Goal: Transaction & Acquisition: Purchase product/service

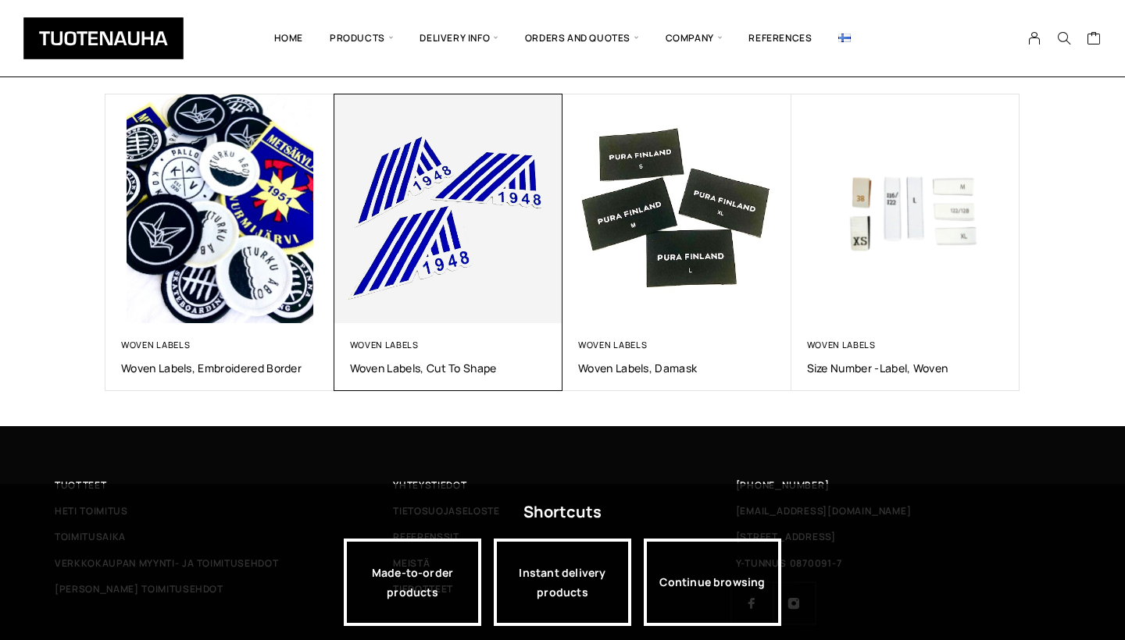
scroll to position [1068, 0]
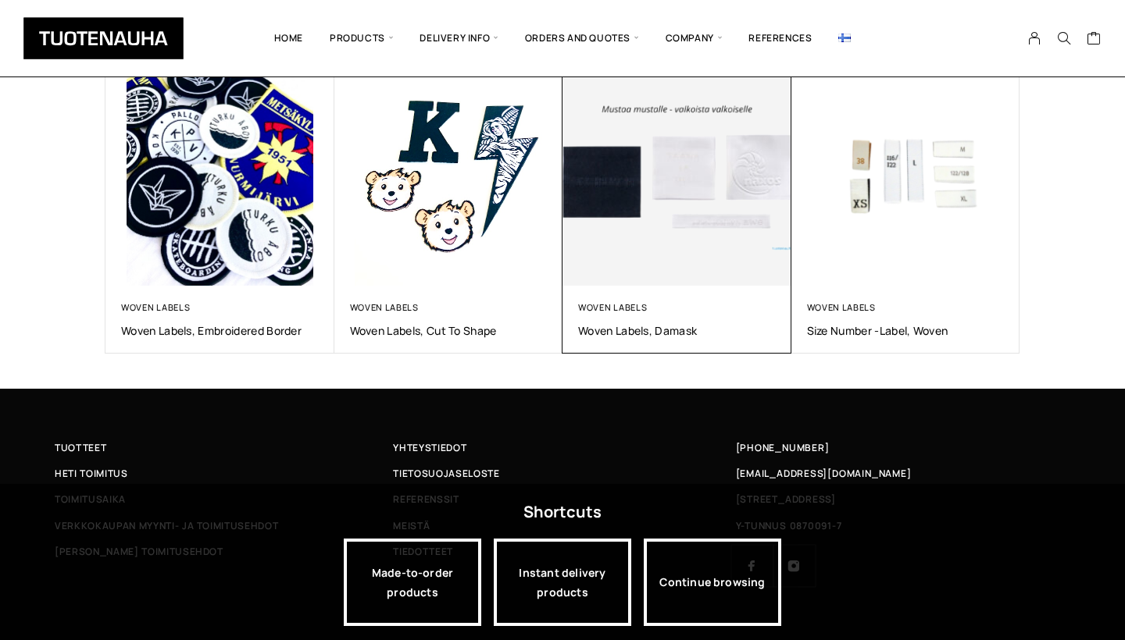
click at [647, 223] on img at bounding box center [677, 172] width 240 height 240
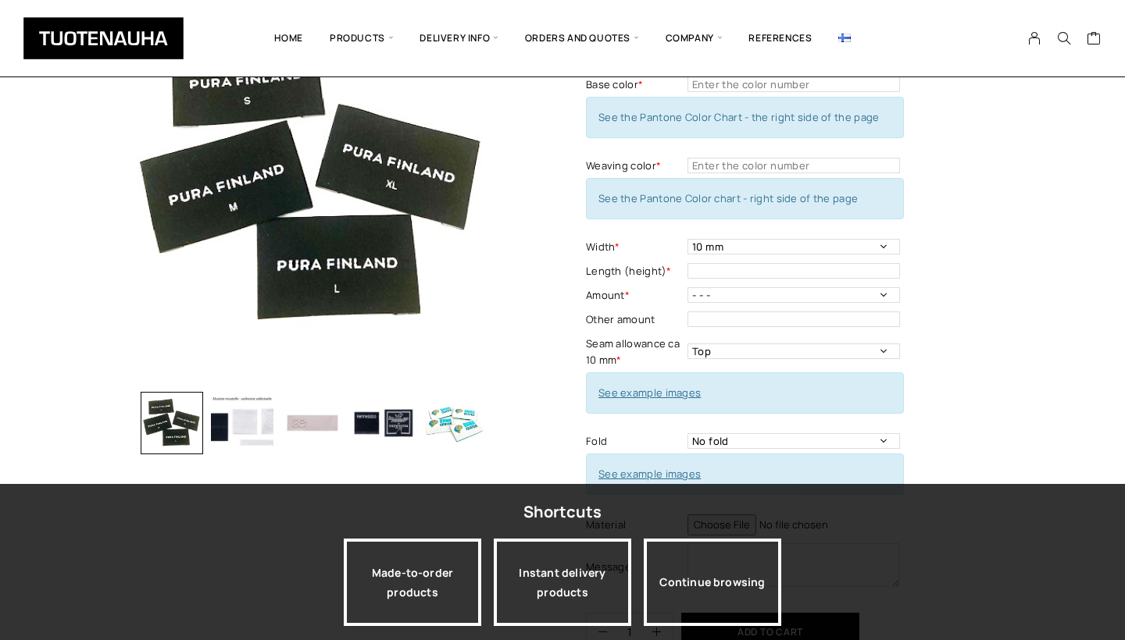
scroll to position [469, 0]
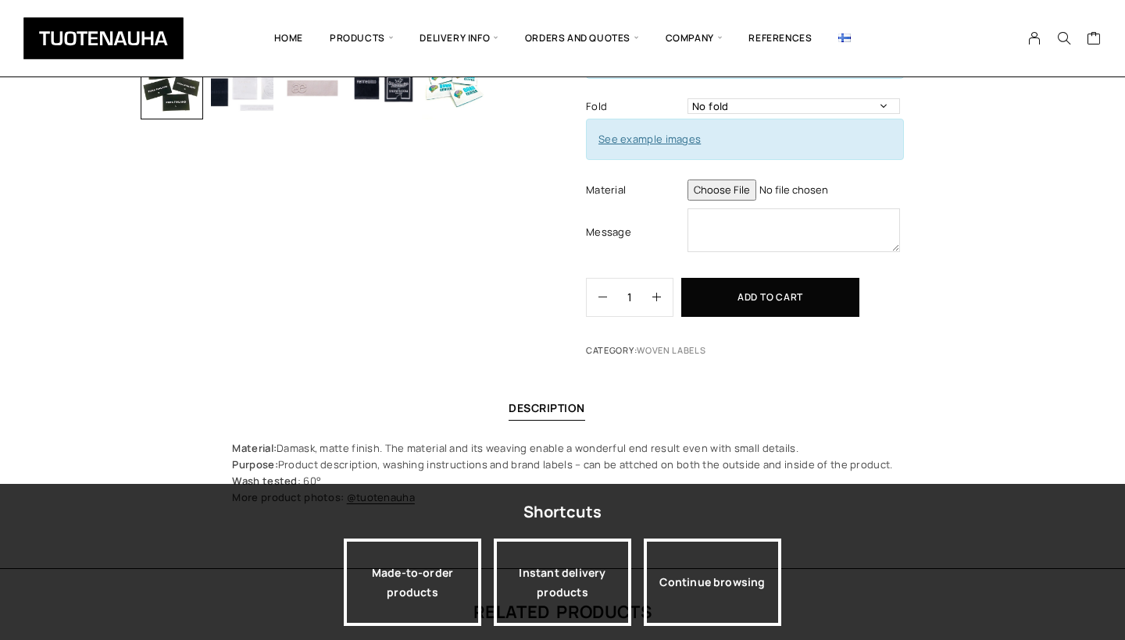
click at [647, 300] on input "1" at bounding box center [629, 297] width 45 height 37
click at [665, 294] on button "button" at bounding box center [662, 297] width 20 height 37
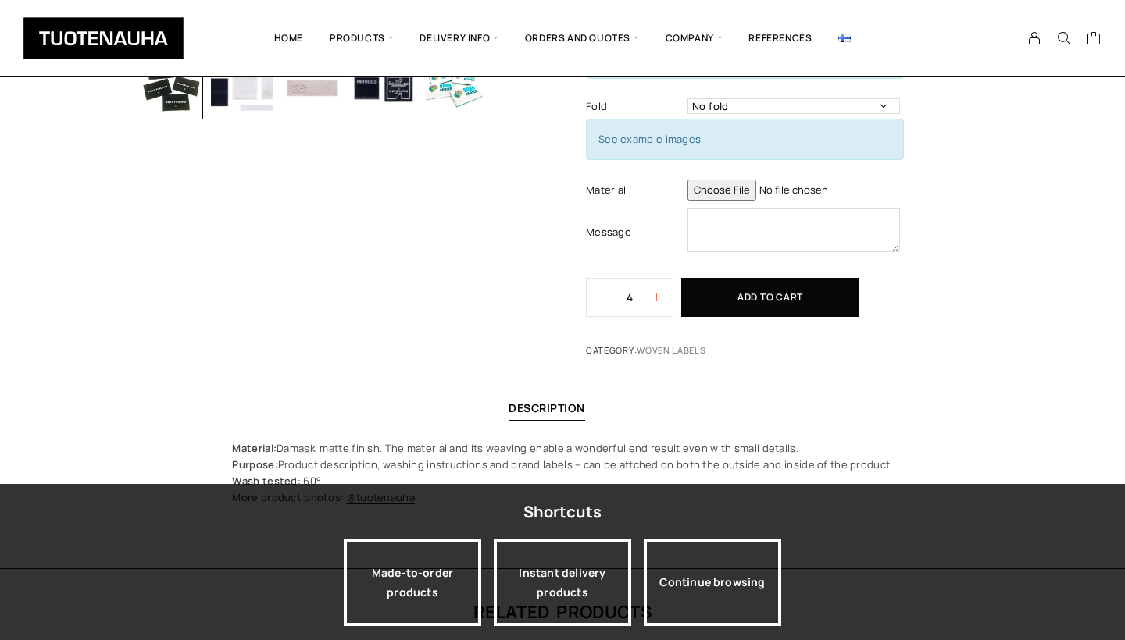
type input "5"
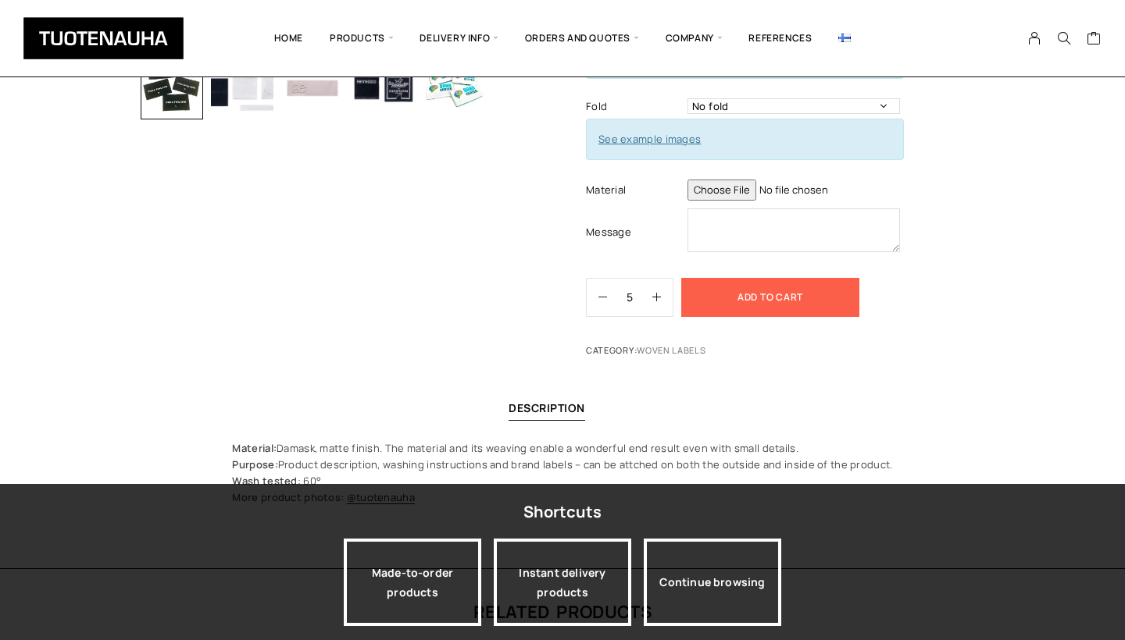
click at [721, 298] on button "Add to cart" at bounding box center [770, 297] width 178 height 39
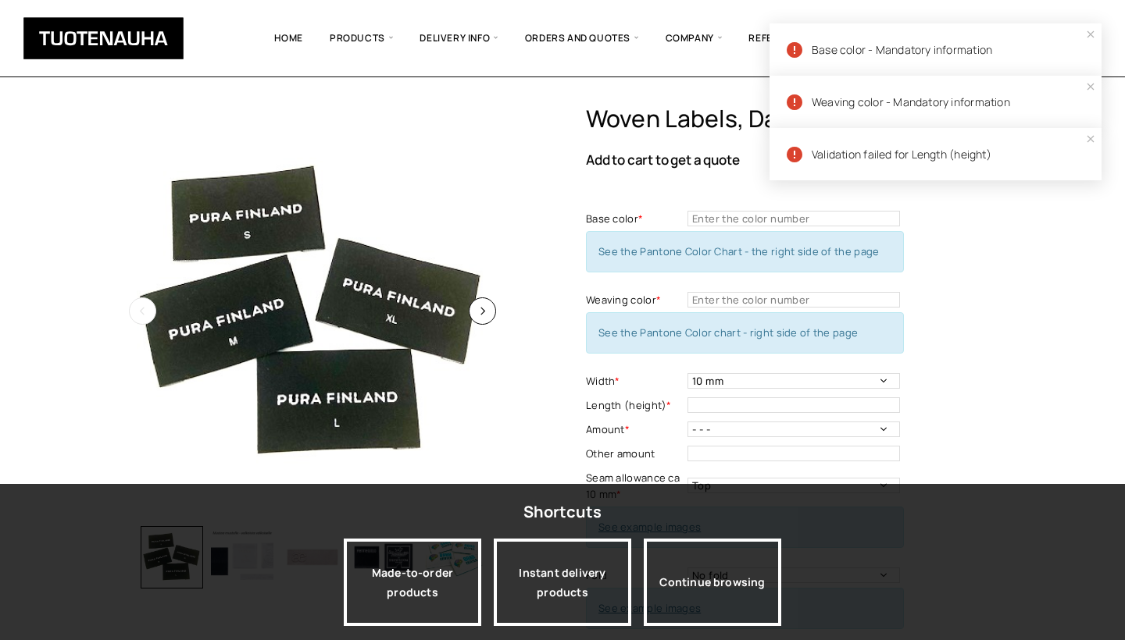
scroll to position [0, 0]
click at [496, 217] on img at bounding box center [312, 312] width 414 height 414
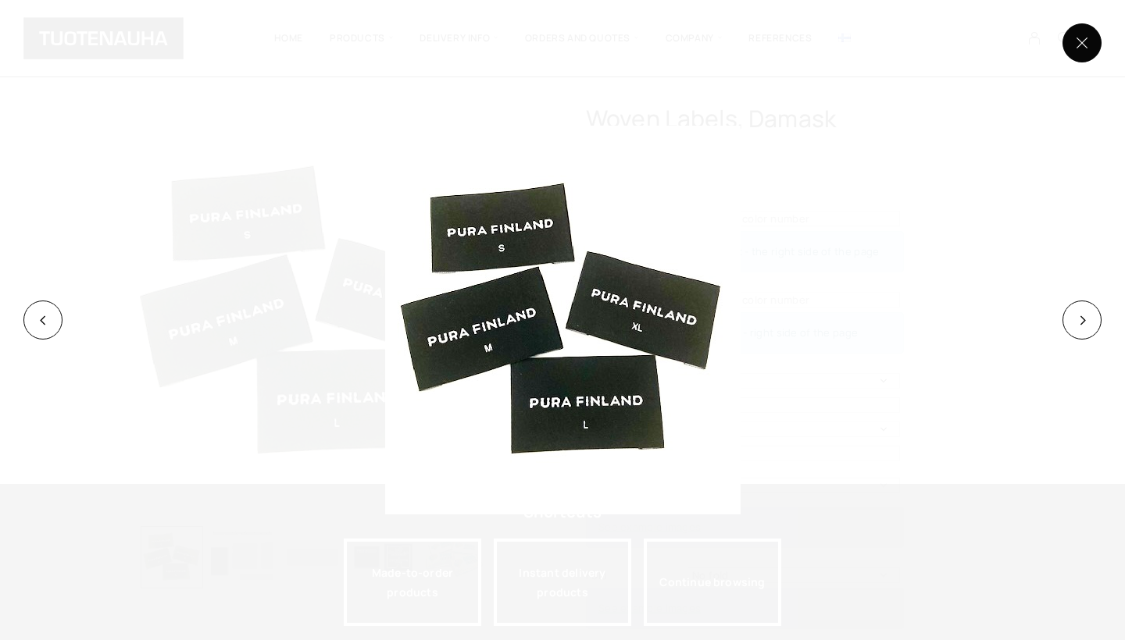
click at [1073, 42] on button at bounding box center [1081, 42] width 39 height 39
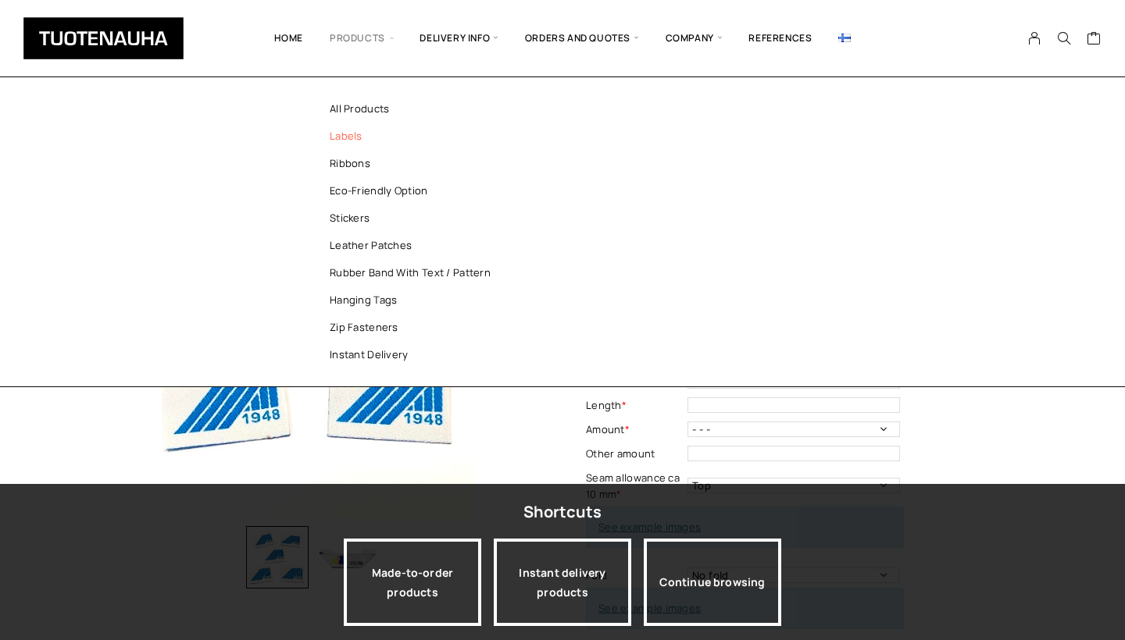
click at [342, 131] on link "Labels" at bounding box center [418, 136] width 226 height 27
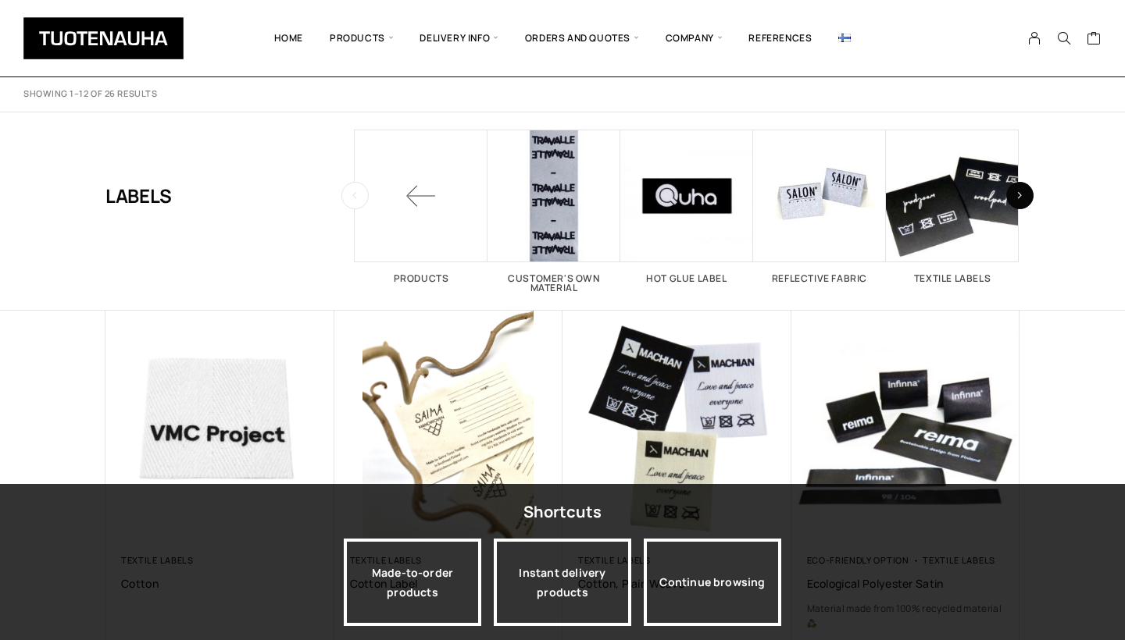
click at [1022, 199] on button "button" at bounding box center [1019, 195] width 27 height 27
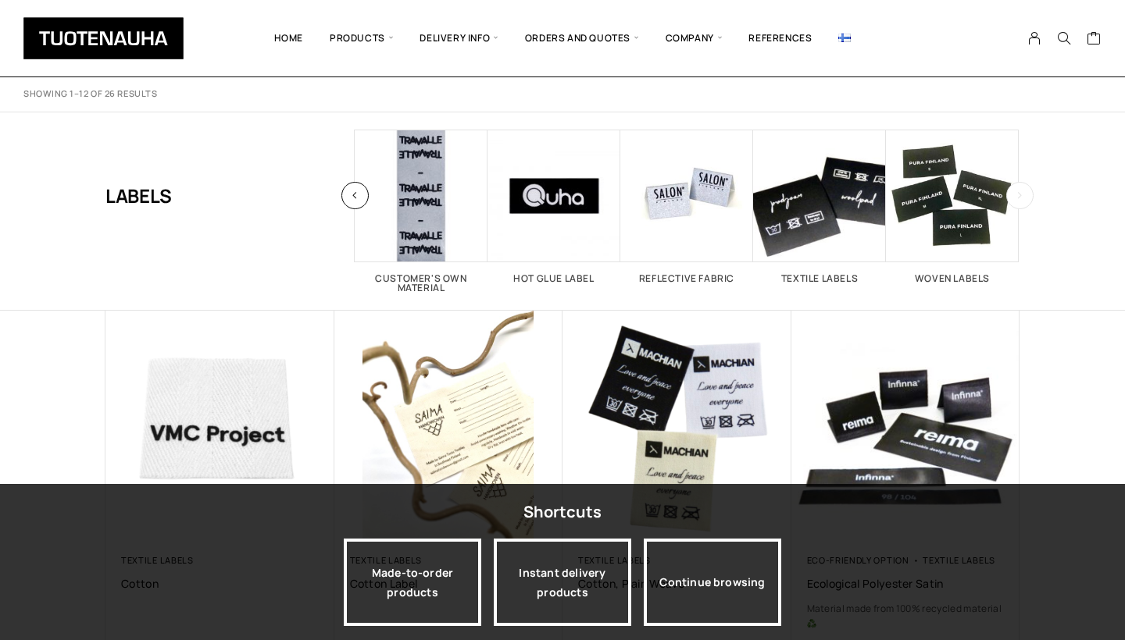
click at [1022, 199] on button "button" at bounding box center [1019, 195] width 27 height 27
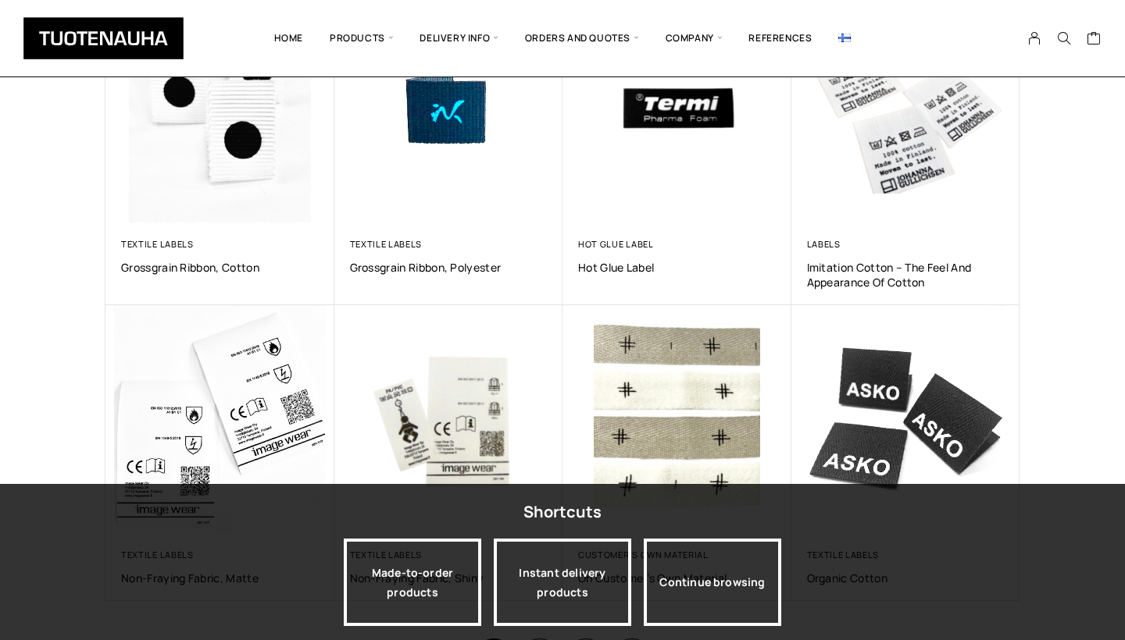
scroll to position [992, 0]
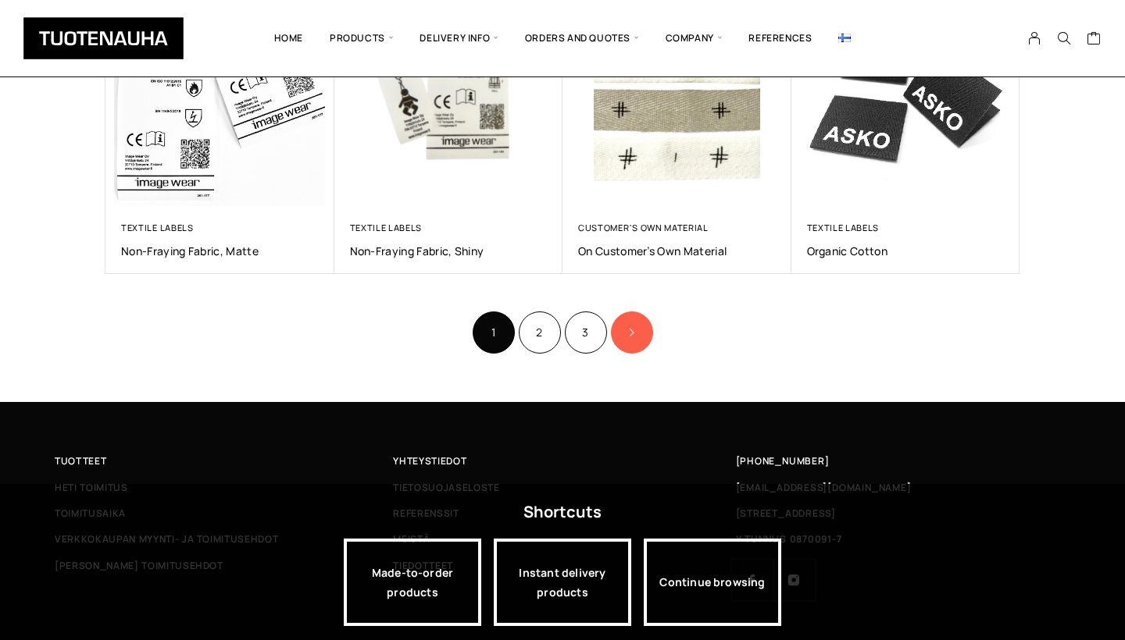
click at [633, 328] on icon "Product Pagination" at bounding box center [631, 332] width 8 height 9
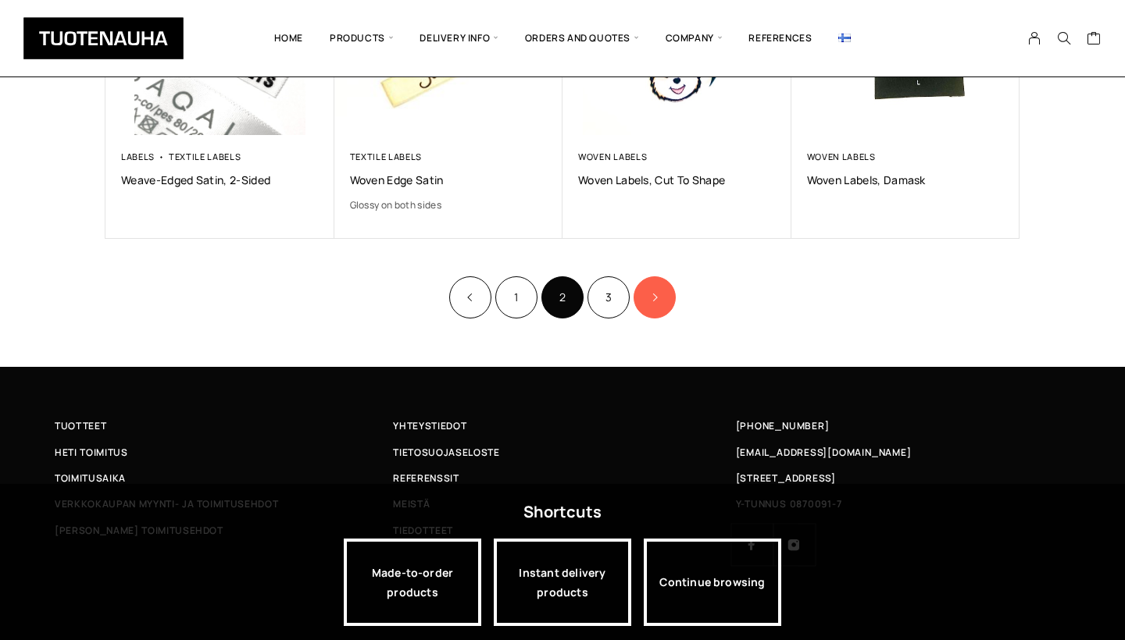
scroll to position [994, 0]
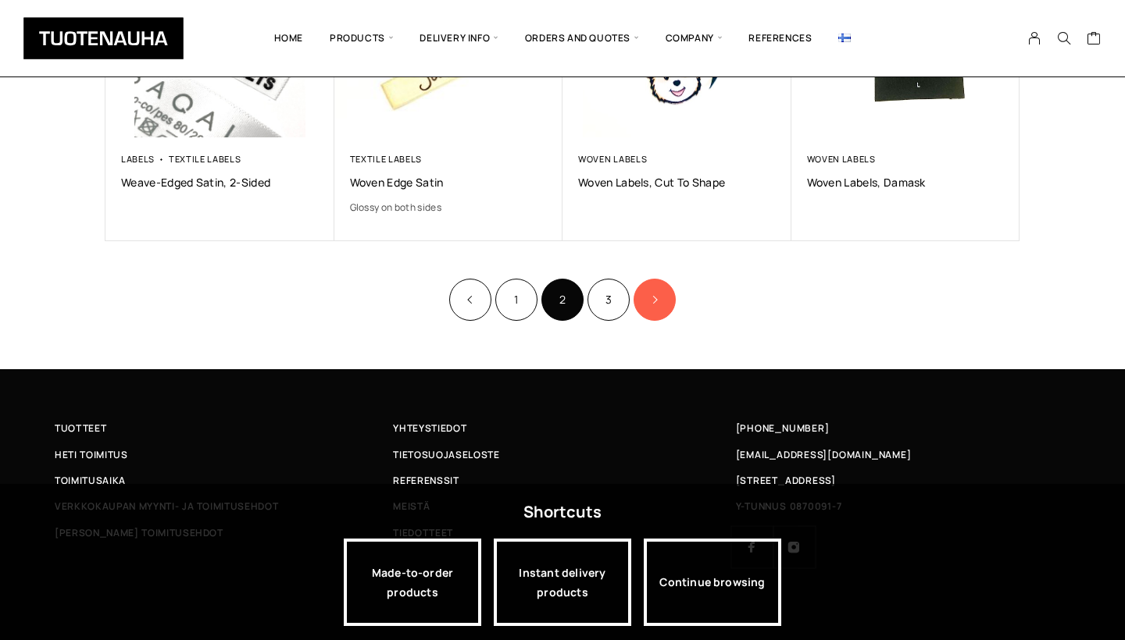
click at [663, 287] on link "Product Pagination" at bounding box center [654, 300] width 42 height 42
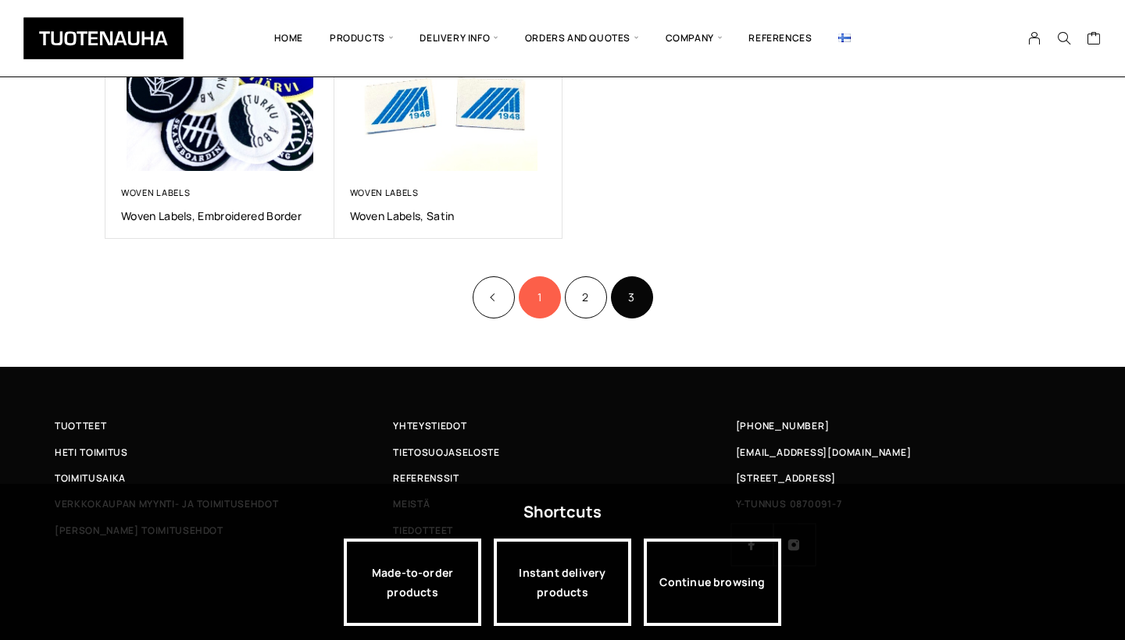
scroll to position [367, 0]
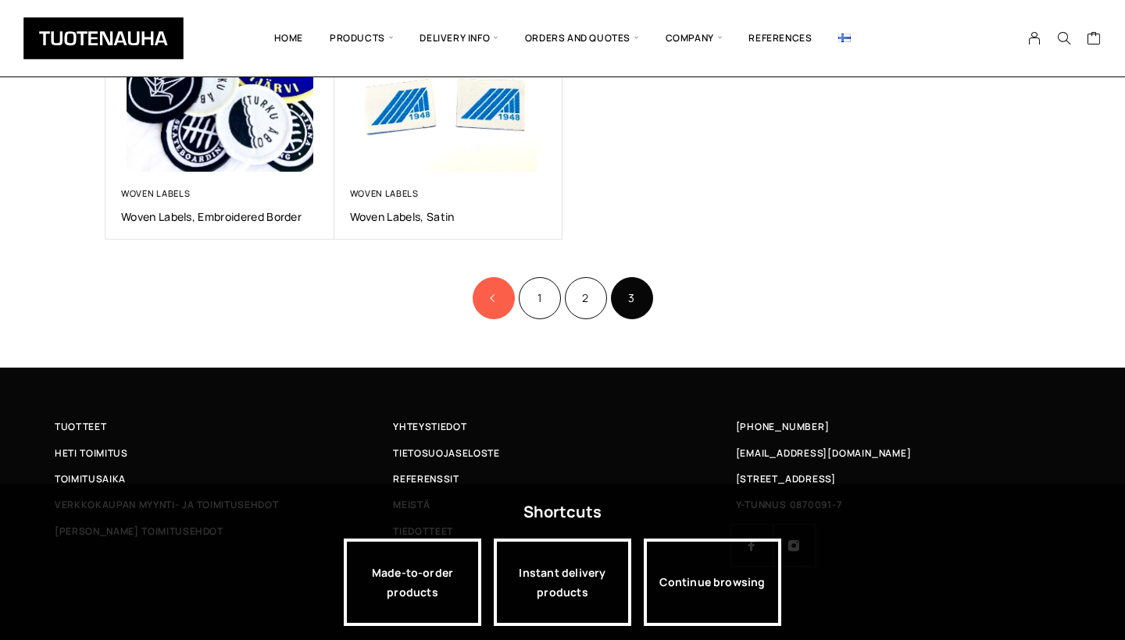
click at [490, 305] on link "Product Pagination" at bounding box center [493, 298] width 42 height 42
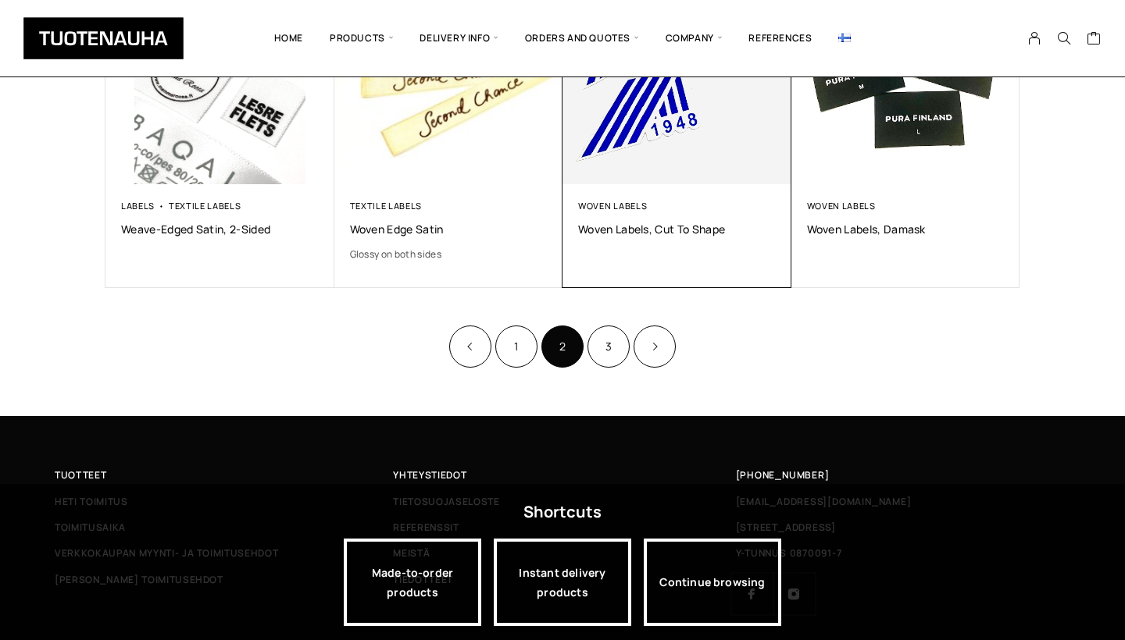
scroll to position [952, 0]
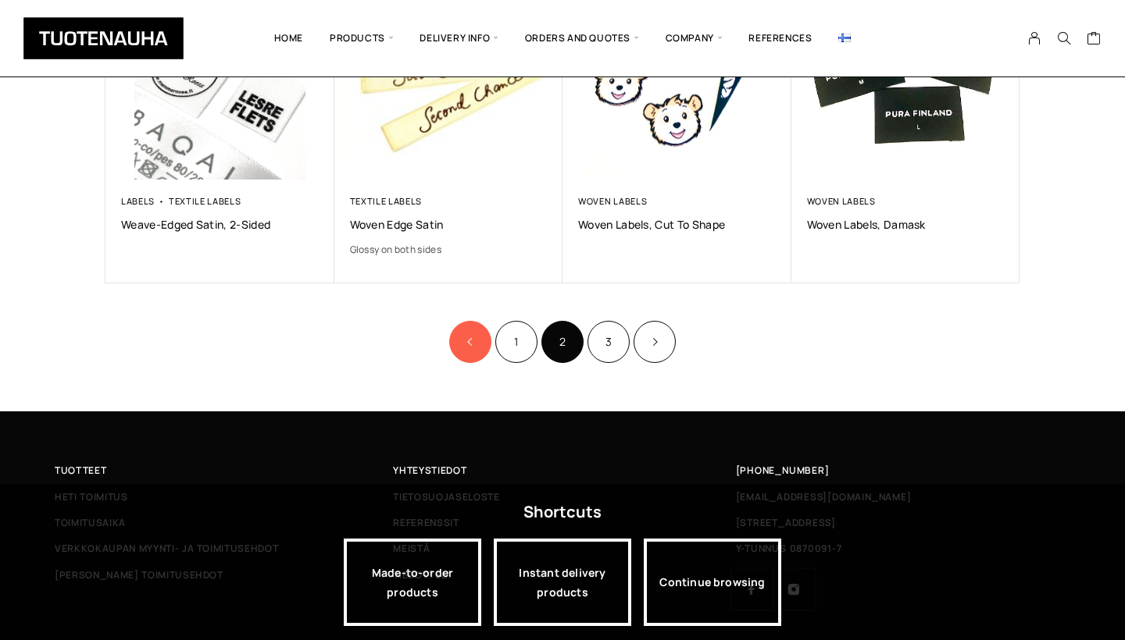
click at [476, 337] on link "Product Pagination" at bounding box center [470, 342] width 42 height 42
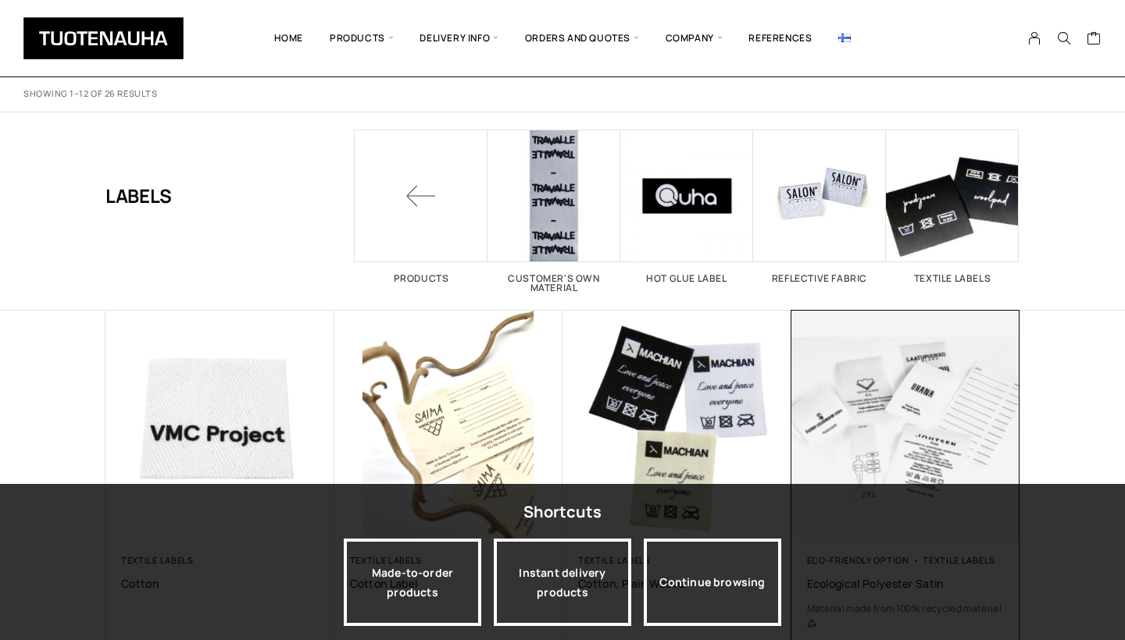
click at [909, 399] on img at bounding box center [905, 425] width 240 height 240
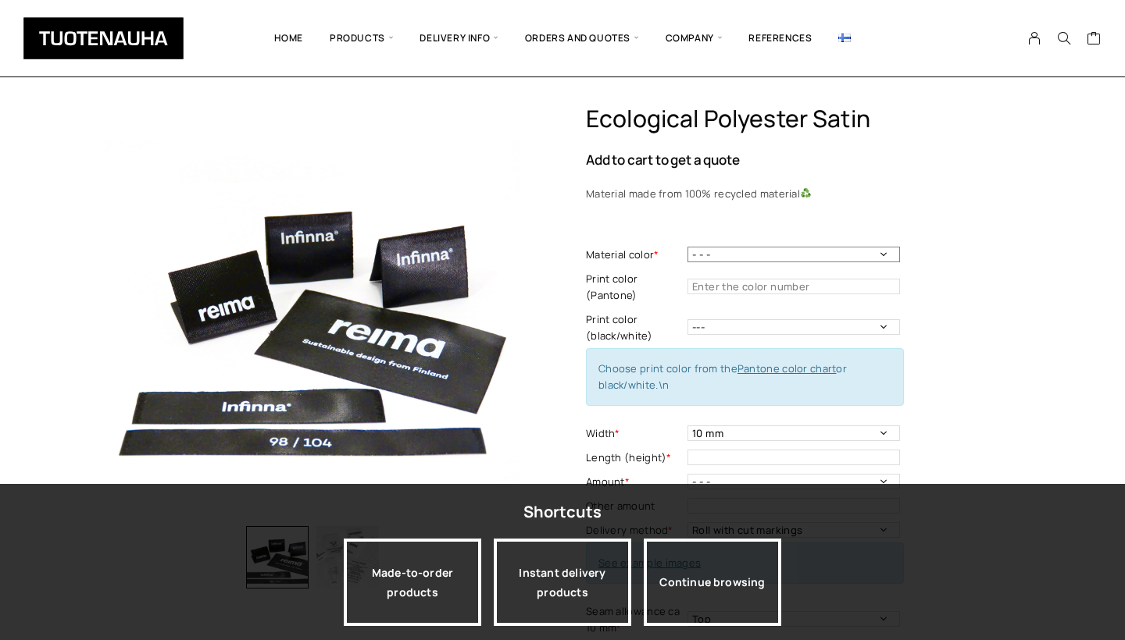
click at [857, 248] on select "- - - White Black" at bounding box center [793, 255] width 212 height 16
select select "White"
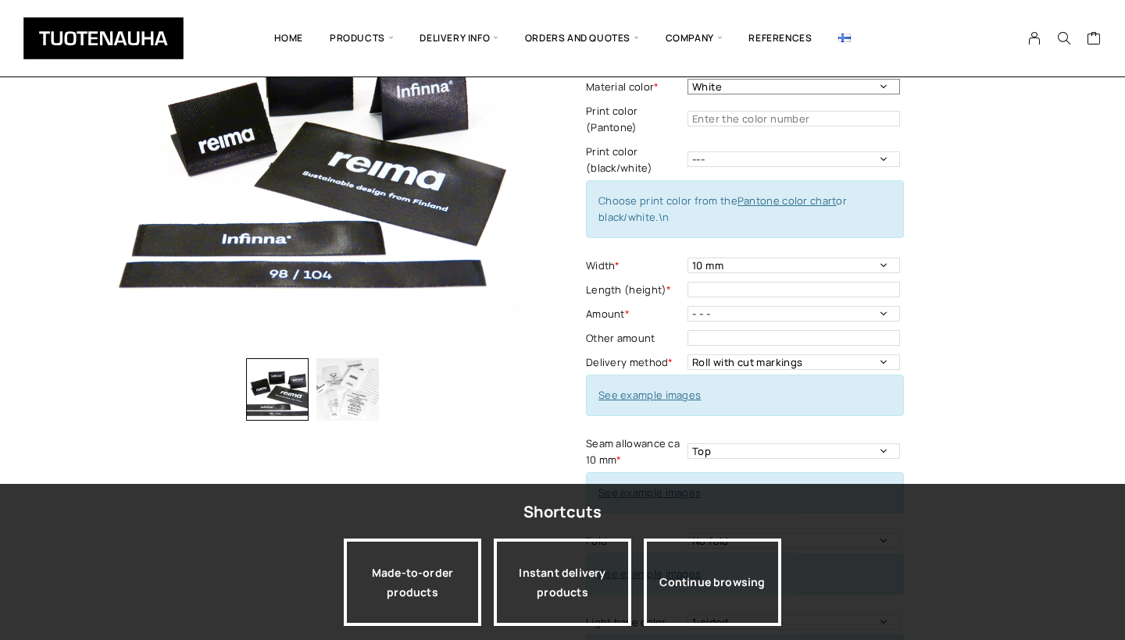
scroll to position [258, 0]
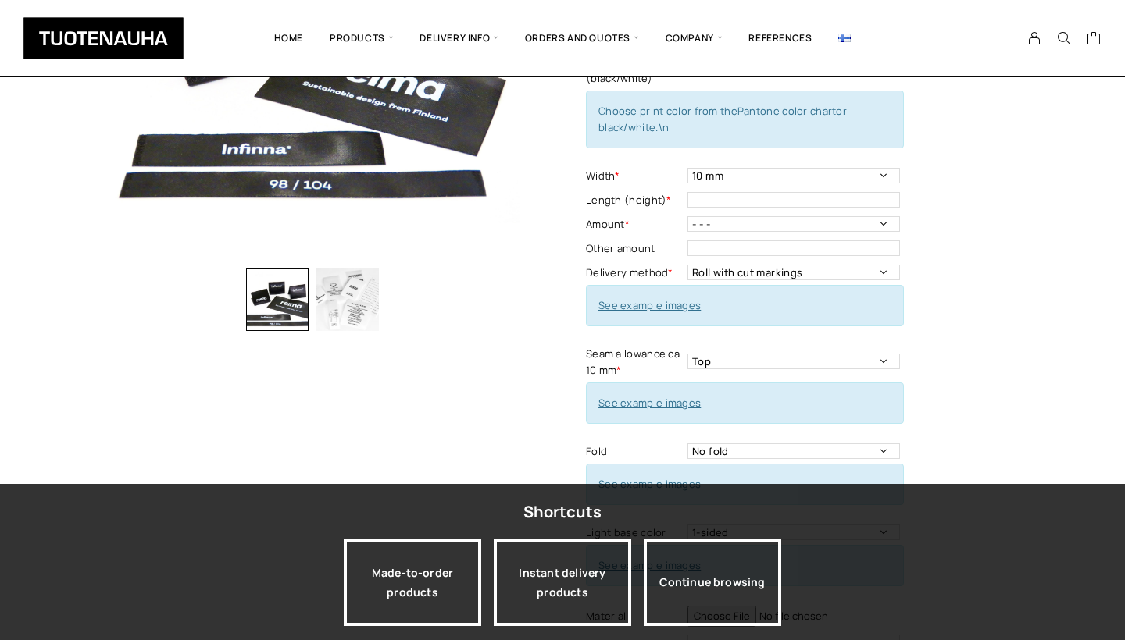
click at [658, 305] on link "See example images" at bounding box center [649, 305] width 102 height 14
select select "Cut"
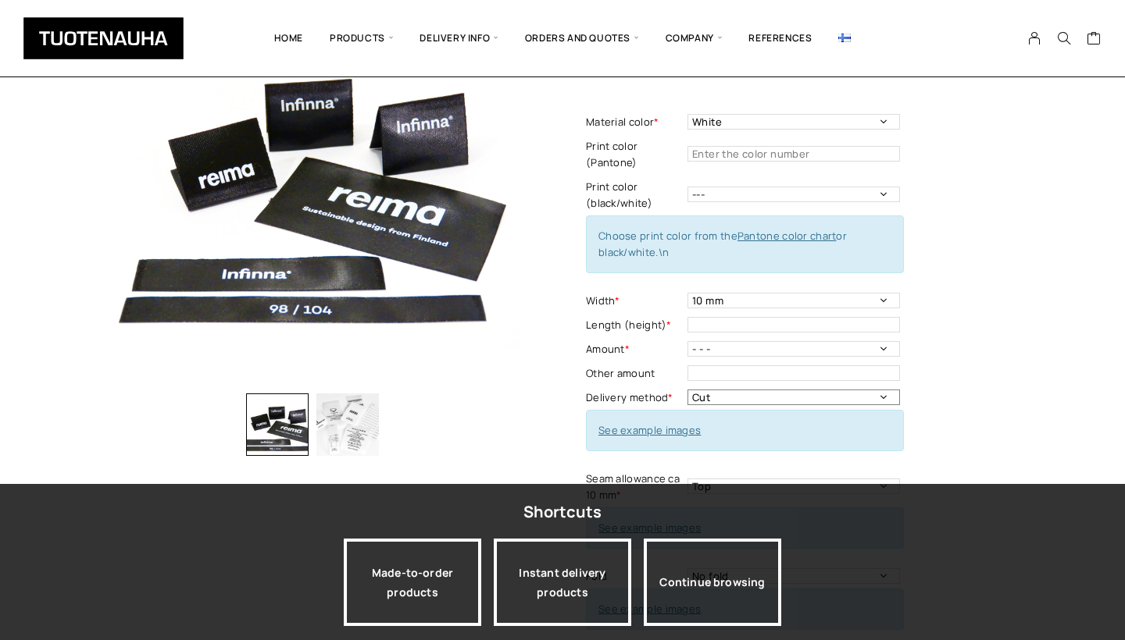
scroll to position [138, 0]
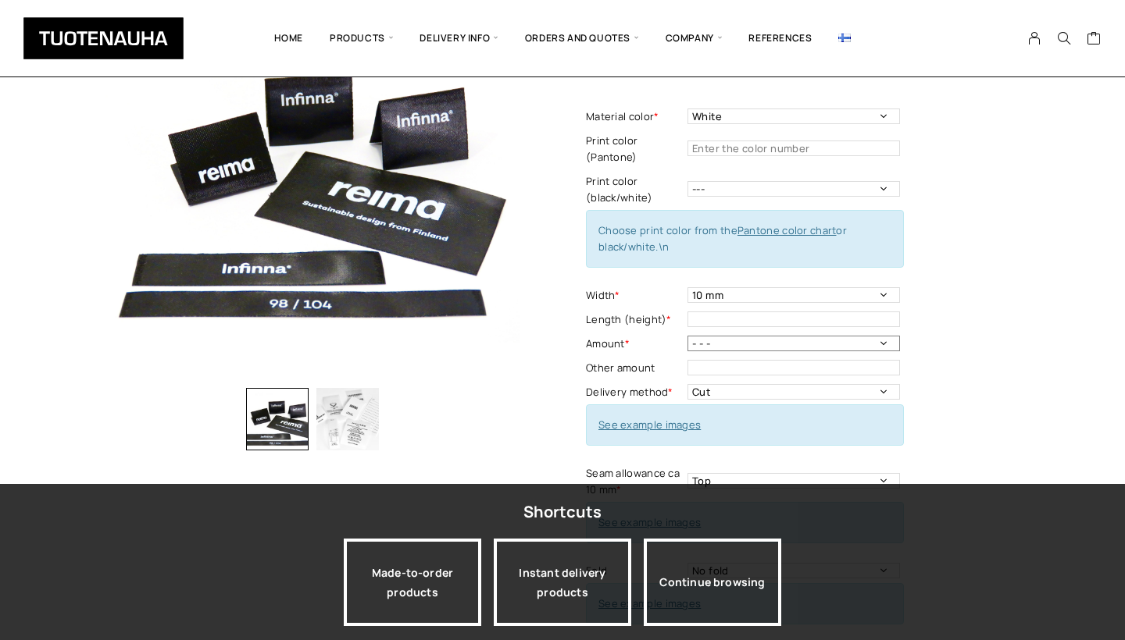
select select "250 pcs"
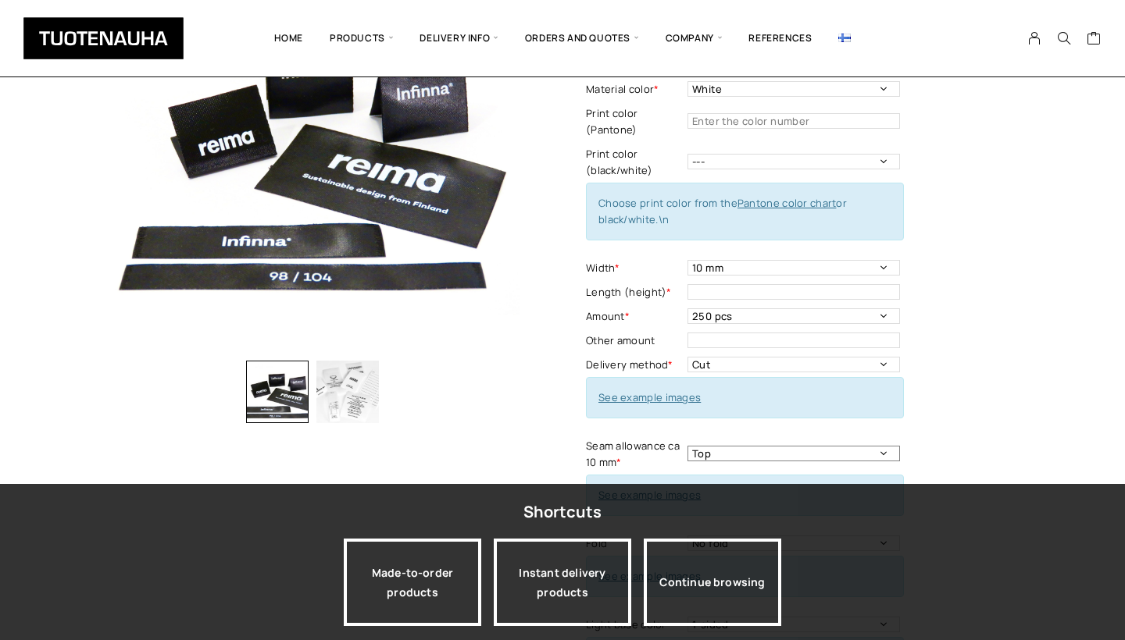
scroll to position [200, 0]
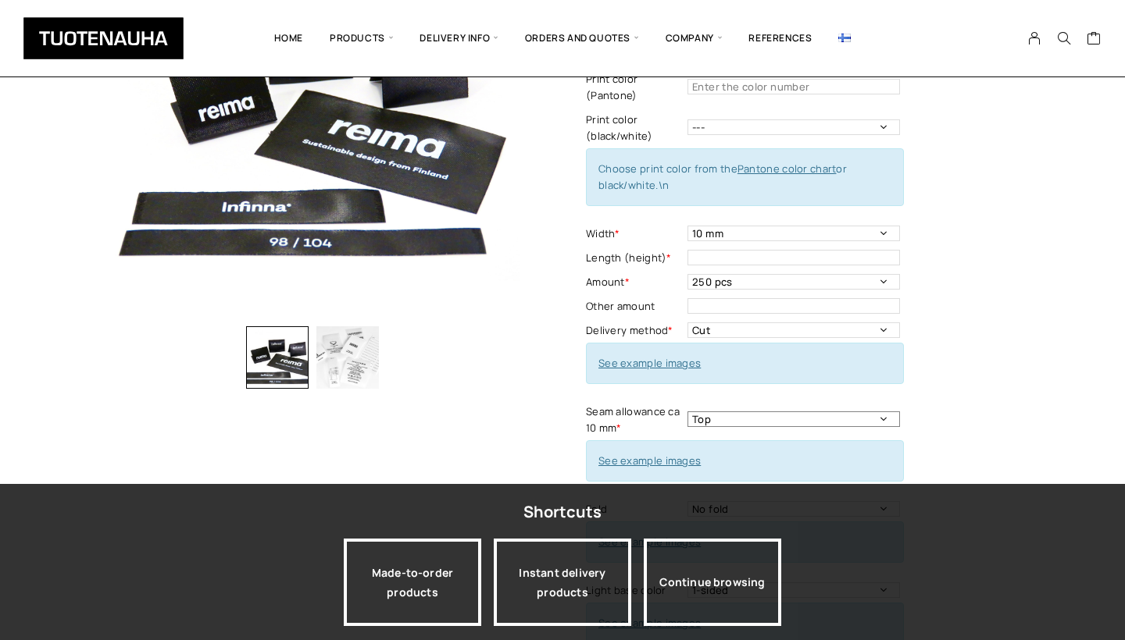
select select "Both sides"
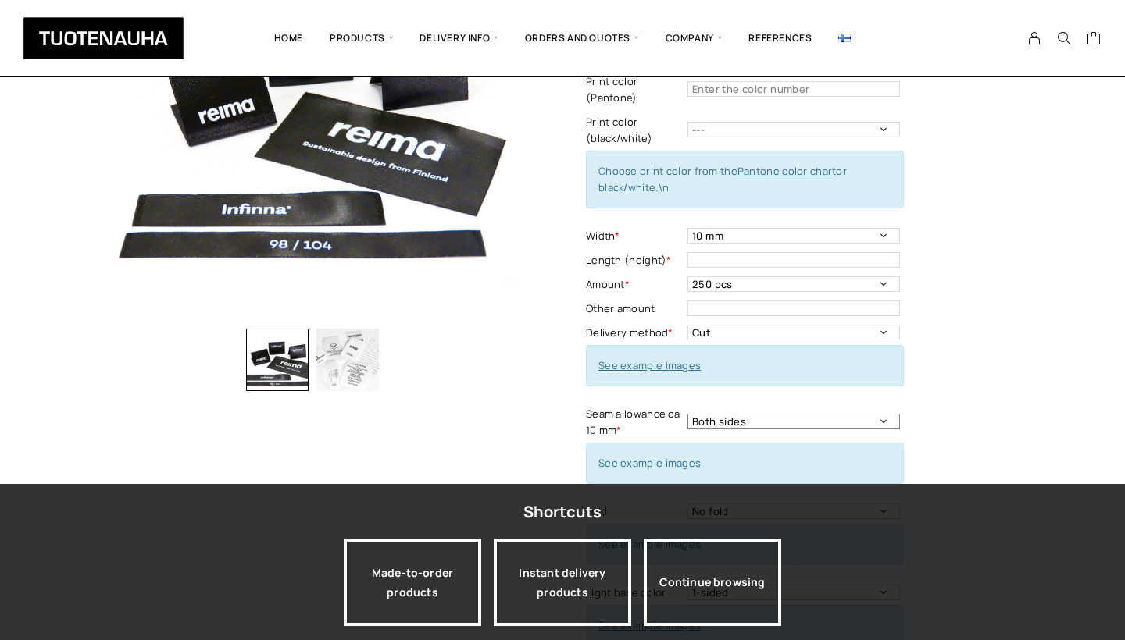
scroll to position [55, 0]
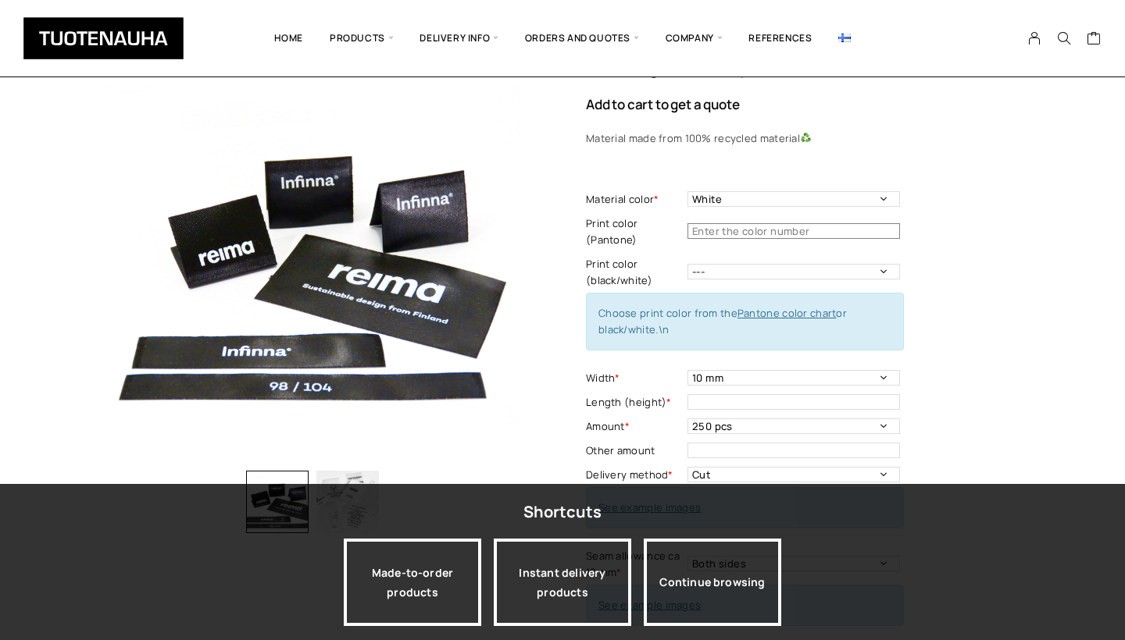
click at [736, 234] on input "text" at bounding box center [793, 231] width 212 height 16
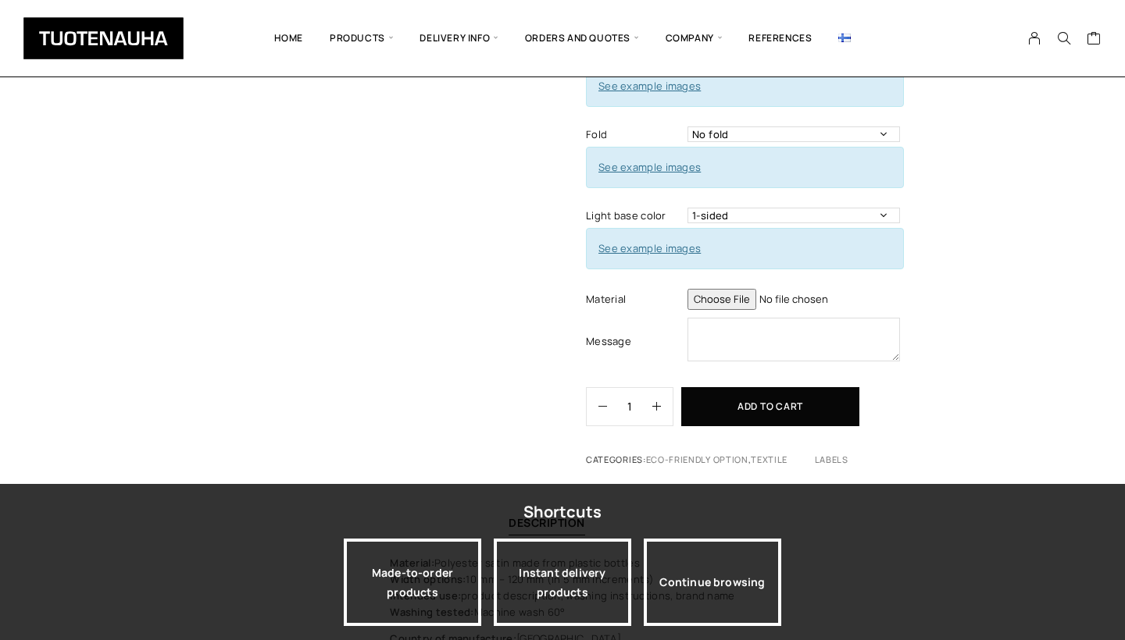
scroll to position [594, 0]
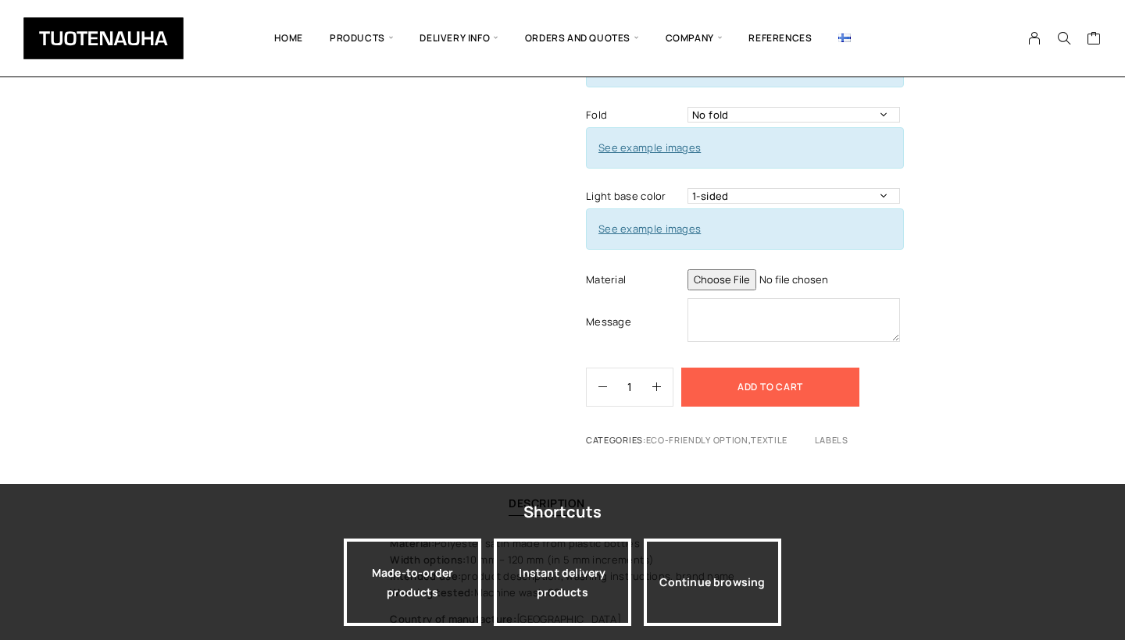
click at [725, 382] on button "Add to cart" at bounding box center [770, 387] width 178 height 39
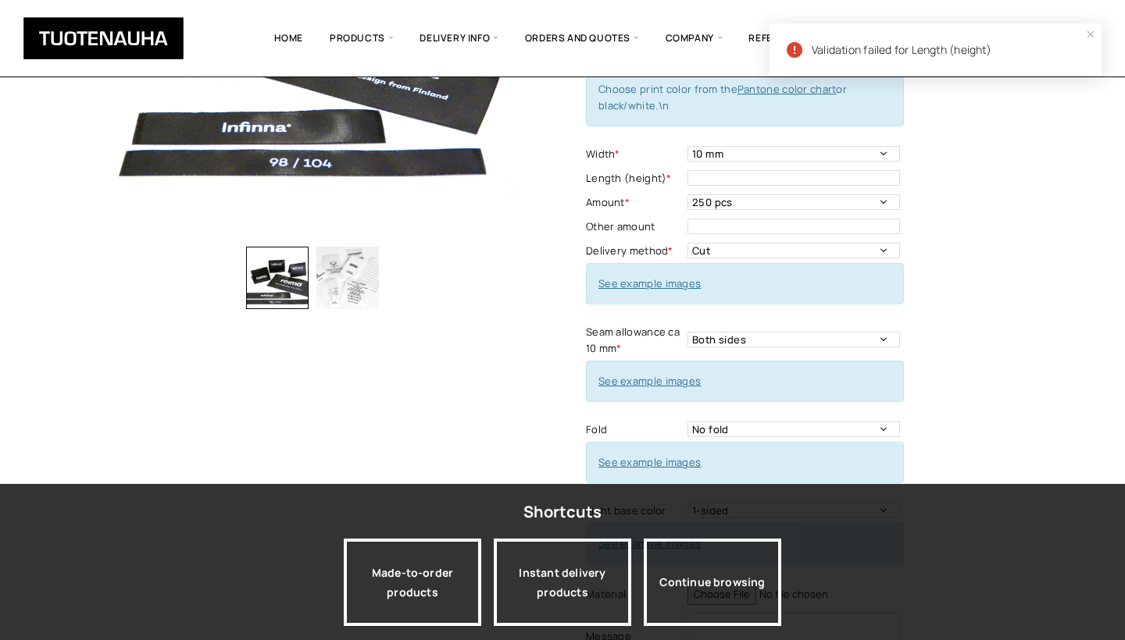
scroll to position [273, 0]
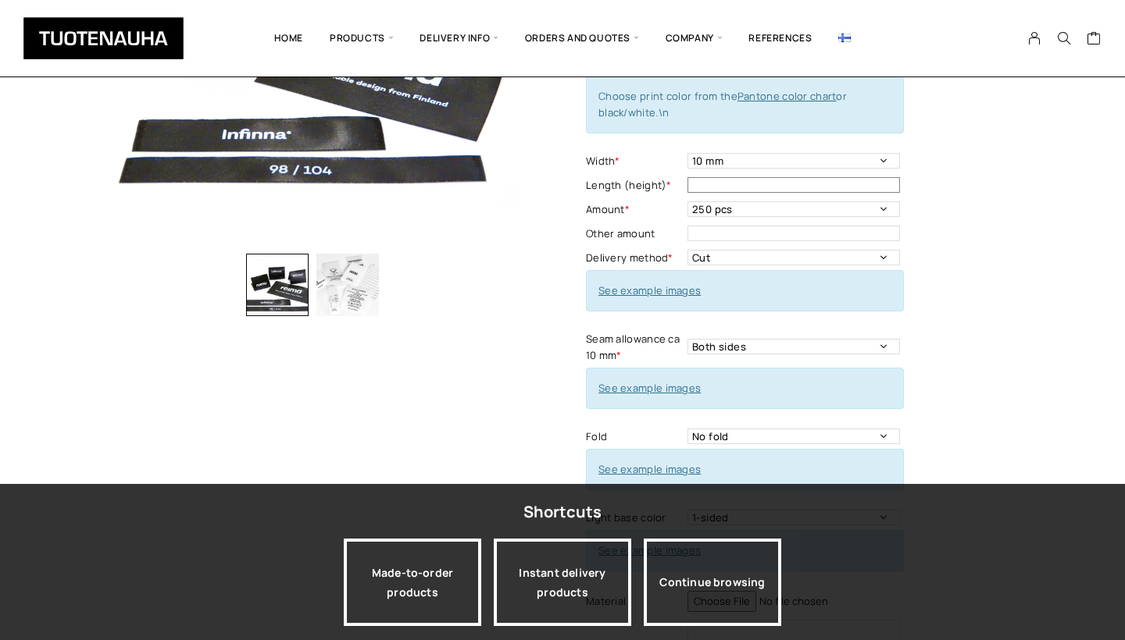
click at [757, 184] on input "text" at bounding box center [793, 185] width 212 height 16
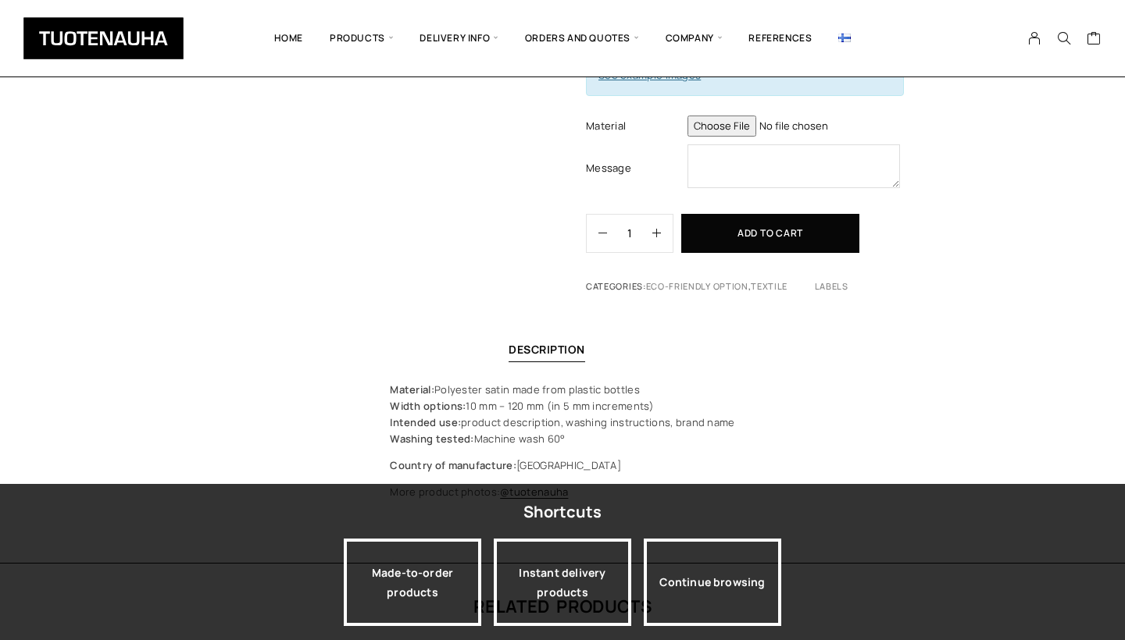
scroll to position [747, 0]
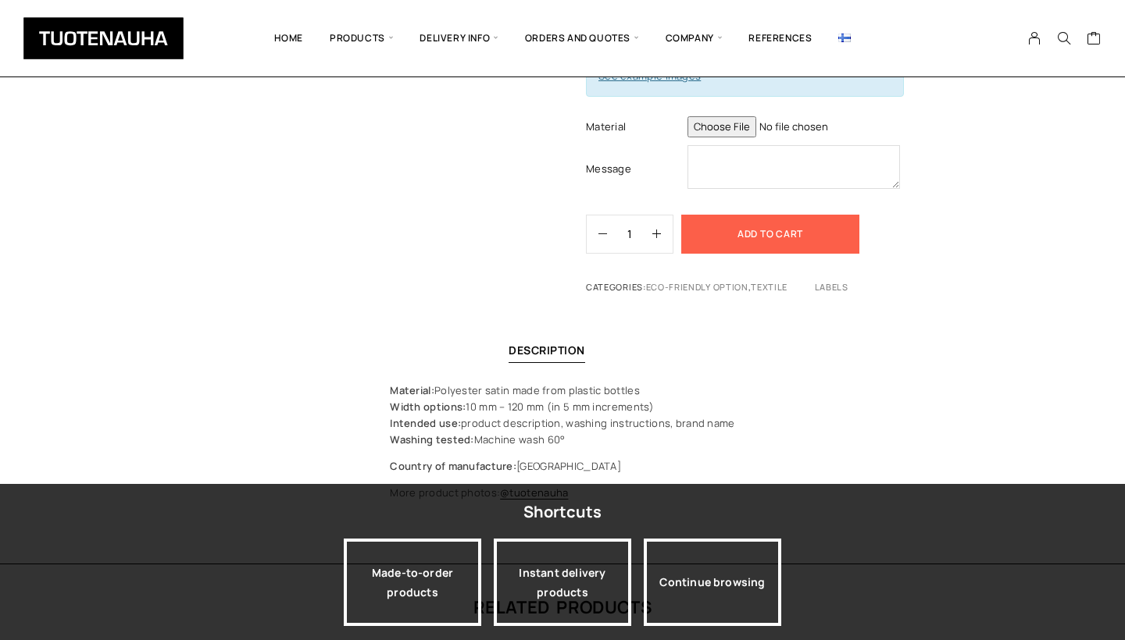
type input "15 mm"
click at [817, 230] on button "Add to cart" at bounding box center [770, 234] width 178 height 39
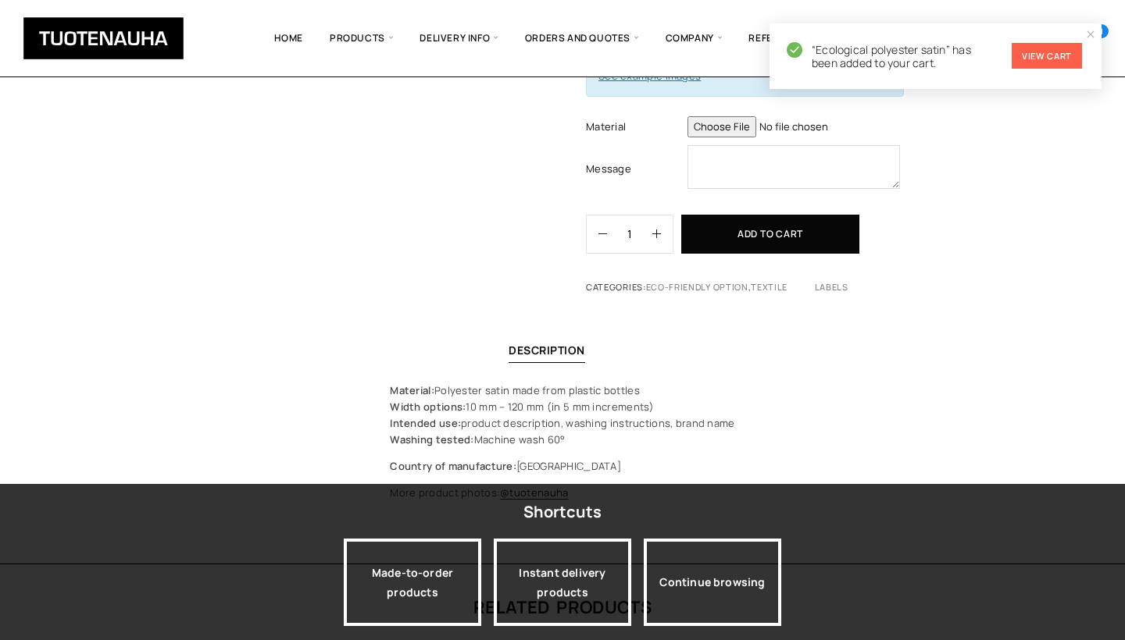
click at [1055, 59] on link "View cart" at bounding box center [1046, 56] width 70 height 26
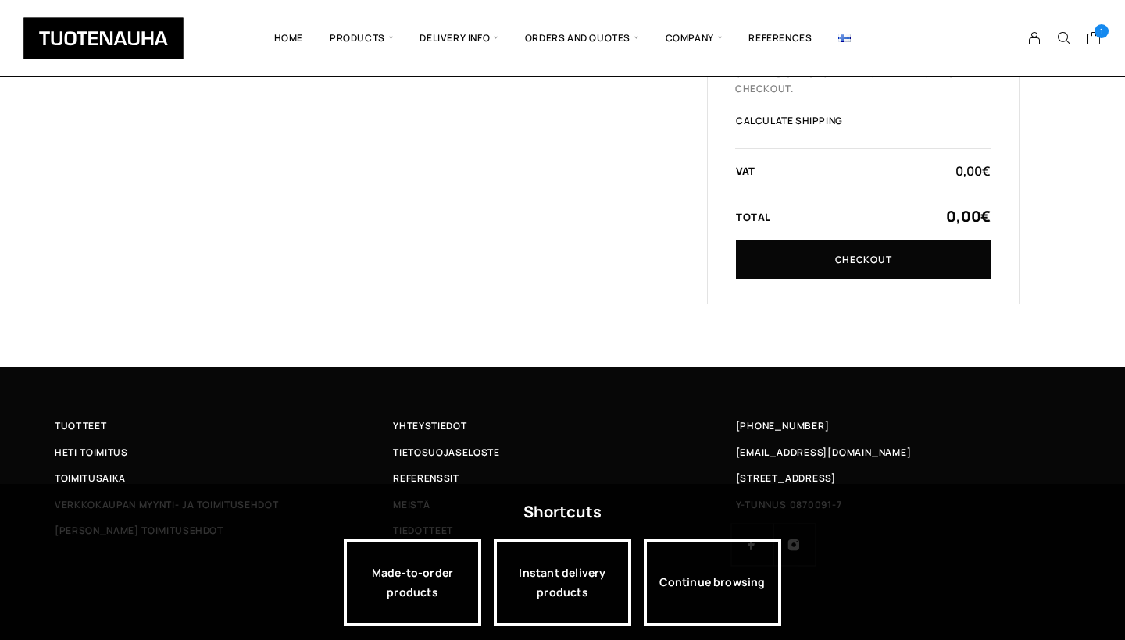
scroll to position [405, 0]
